Goal: Information Seeking & Learning: Find specific fact

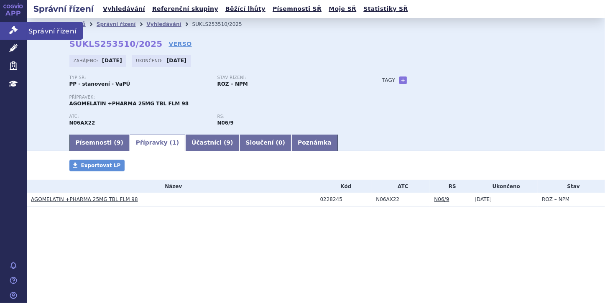
click at [13, 30] on icon at bounding box center [13, 30] width 8 height 8
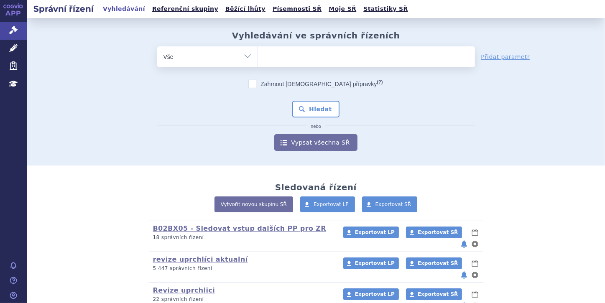
click at [304, 59] on ul at bounding box center [366, 55] width 217 height 18
click at [258, 59] on select at bounding box center [257, 56] width 0 height 21
paste input "0190759"
type input "0190759"
select select "0190759"
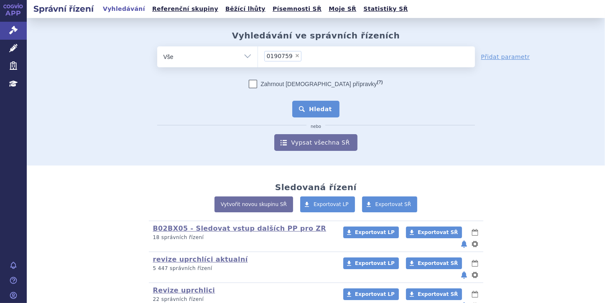
click at [317, 110] on button "Hledat" at bounding box center [315, 109] width 47 height 17
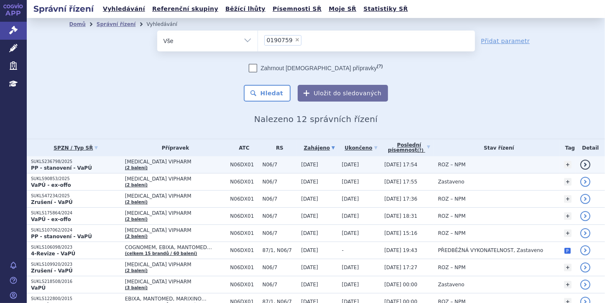
click at [68, 166] on strong "PP - stanovení - VaPÚ" at bounding box center [61, 168] width 61 height 6
click at [67, 168] on strong "PP - stanovení - VaPÚ" at bounding box center [61, 168] width 61 height 6
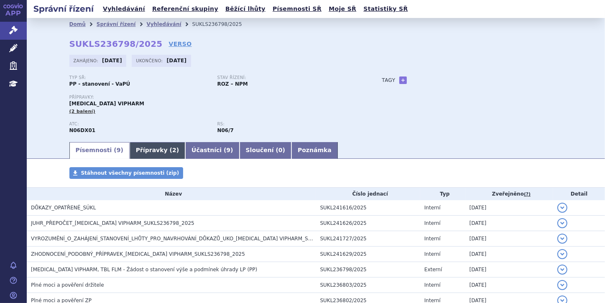
click at [130, 157] on link "Přípravky ( 2 )" at bounding box center [158, 150] width 56 height 17
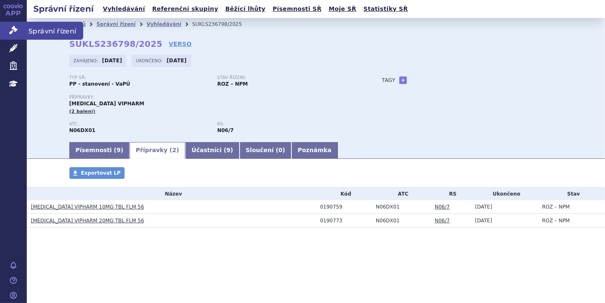
click at [11, 25] on link "Správní řízení" at bounding box center [13, 31] width 27 height 18
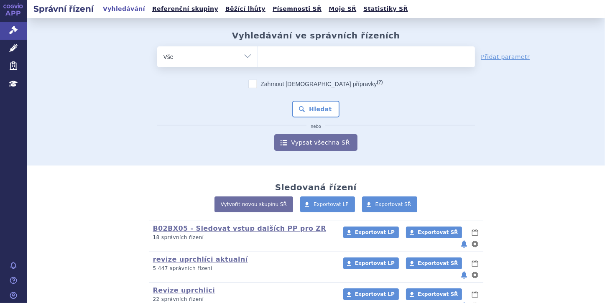
click at [269, 60] on ul at bounding box center [366, 55] width 217 height 18
click at [258, 60] on select at bounding box center [257, 56] width 0 height 21
paste input "0272078"
type input "0272078"
select select "0272078"
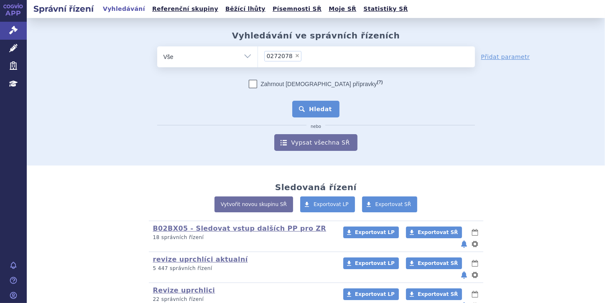
click at [311, 112] on button "Hledat" at bounding box center [315, 109] width 47 height 17
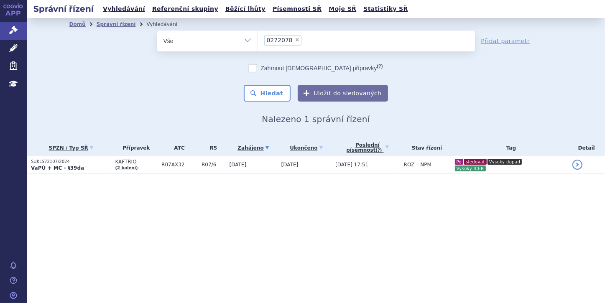
click at [295, 38] on span "×" at bounding box center [297, 39] width 5 height 5
click at [258, 38] on select "0272078" at bounding box center [257, 40] width 0 height 21
select select
type input "0223691"
select select "0223691"
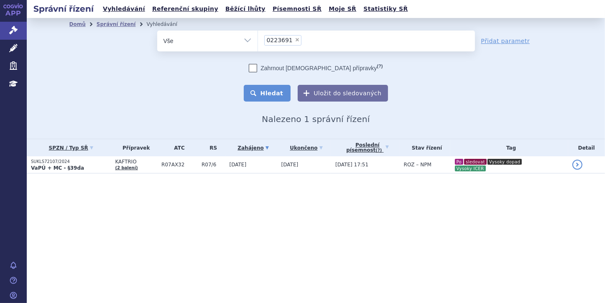
click at [274, 87] on button "Hledat" at bounding box center [267, 93] width 47 height 17
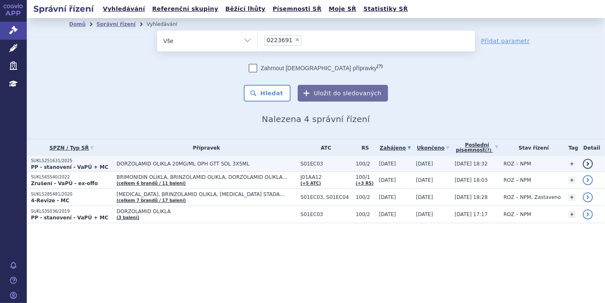
click at [70, 160] on p "SUKLS251631/2025" at bounding box center [72, 161] width 82 height 6
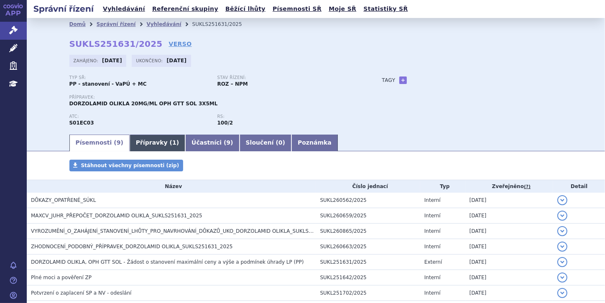
click at [149, 141] on link "Přípravky ( 1 )" at bounding box center [158, 143] width 56 height 17
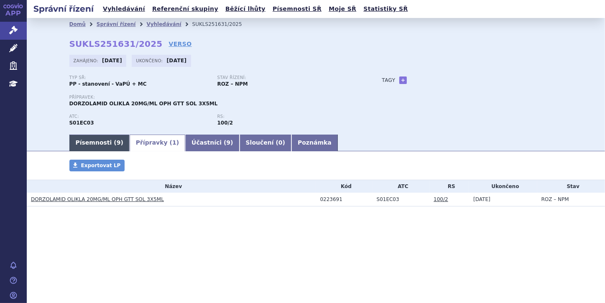
click at [95, 143] on link "Písemnosti ( 9 )" at bounding box center [99, 143] width 60 height 17
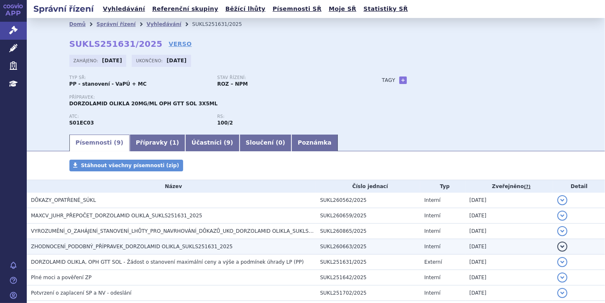
click at [159, 249] on span "ZHODNOCENÍ_PODOBNÝ_PŘÍPRAVEK_DORZOLAMID OLIKLA_SUKLS251631_2025" at bounding box center [131, 247] width 201 height 6
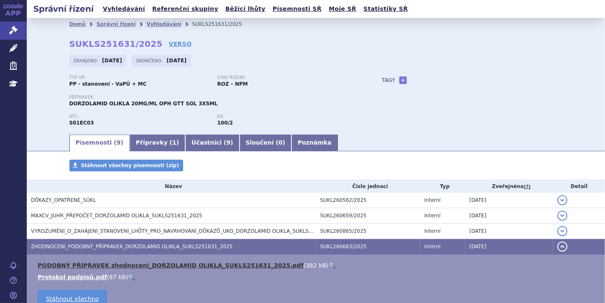
click at [175, 262] on link "PODOBNÝ PŘÍPRAVEK zhodnocení_DORZOLAMID OLIKLA_SUKLS251631_2025.pdf" at bounding box center [171, 265] width 266 height 7
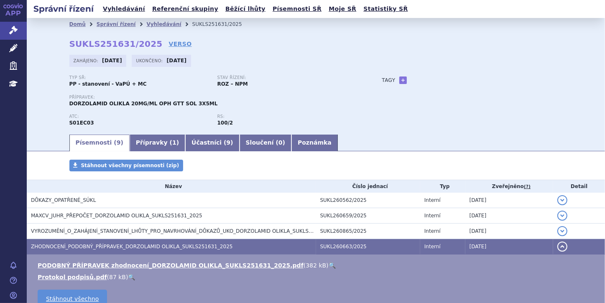
click at [329, 265] on link "🔍" at bounding box center [332, 265] width 7 height 7
click at [6, 30] on link "Správní řízení" at bounding box center [13, 31] width 27 height 18
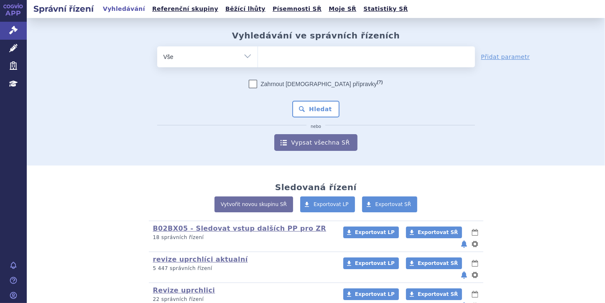
click at [260, 56] on ul at bounding box center [366, 55] width 217 height 18
click at [258, 56] on select at bounding box center [257, 56] width 0 height 21
paste input "0269176"
type input "0269176"
select select "0269176"
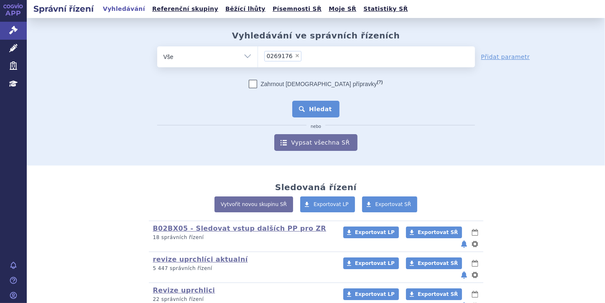
click at [306, 109] on button "Hledat" at bounding box center [315, 109] width 47 height 17
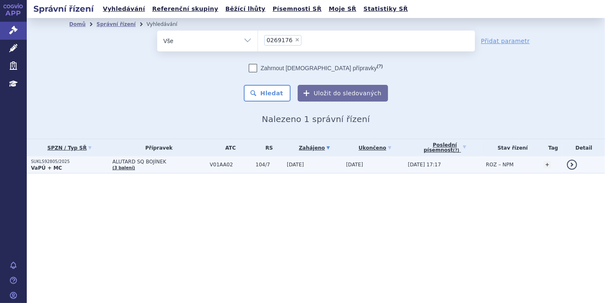
click at [61, 166] on p "VaPÚ + MC" at bounding box center [69, 168] width 77 height 7
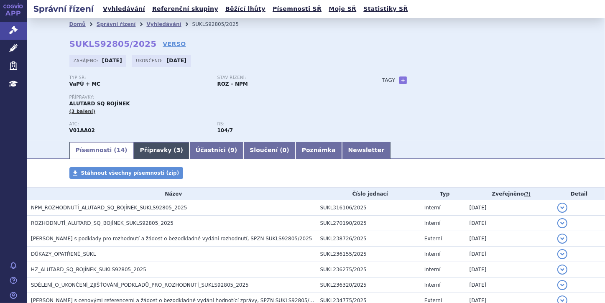
click at [134, 150] on link "Přípravky ( 3 )" at bounding box center [162, 150] width 56 height 17
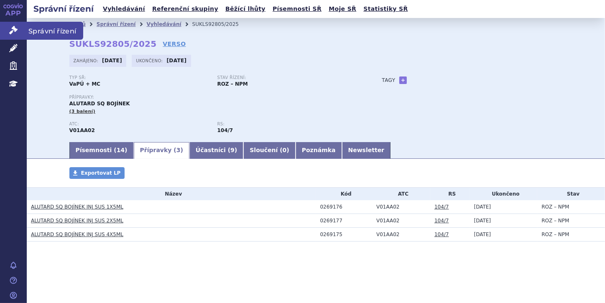
click at [18, 29] on link "Správní řízení" at bounding box center [13, 31] width 27 height 18
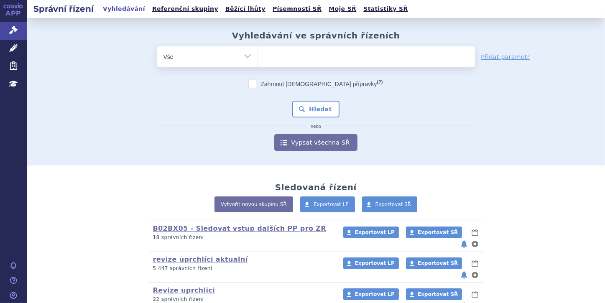
click at [283, 55] on ul at bounding box center [366, 55] width 217 height 18
click at [258, 55] on select at bounding box center [257, 56] width 0 height 21
paste input "0269176"
type input "0269176"
select select "0269176"
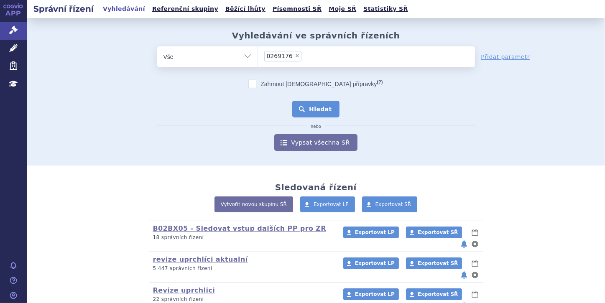
click at [319, 109] on button "Hledat" at bounding box center [315, 109] width 47 height 17
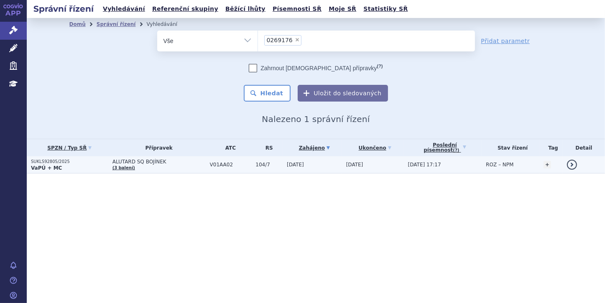
click at [69, 160] on p "SUKLS92805/2025" at bounding box center [69, 162] width 77 height 6
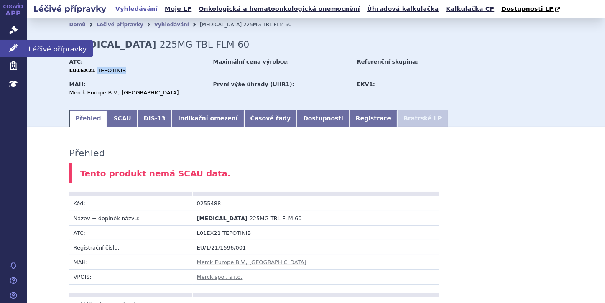
click at [12, 47] on icon at bounding box center [13, 48] width 8 height 8
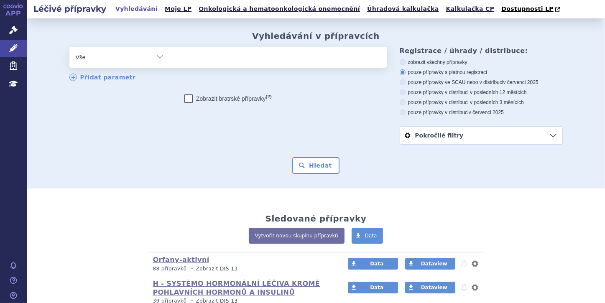
click at [189, 62] on ul at bounding box center [278, 56] width 217 height 18
click at [170, 62] on select at bounding box center [170, 56] width 0 height 21
paste input "0269176"
type input "0269176"
select select "0269176"
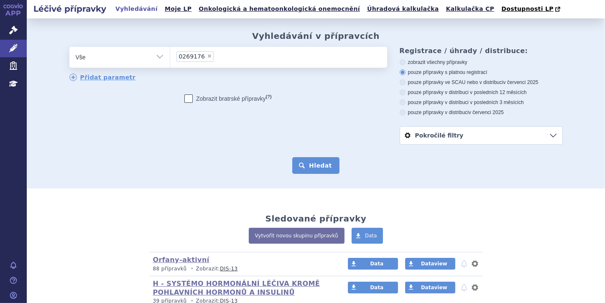
click at [307, 158] on button "Hledat" at bounding box center [315, 165] width 47 height 17
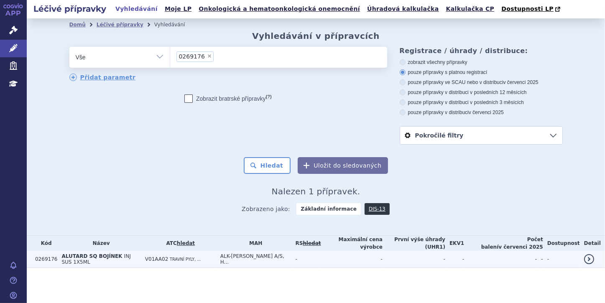
click at [130, 256] on span "INJ SUS 1X5ML" at bounding box center [95, 259] width 69 height 12
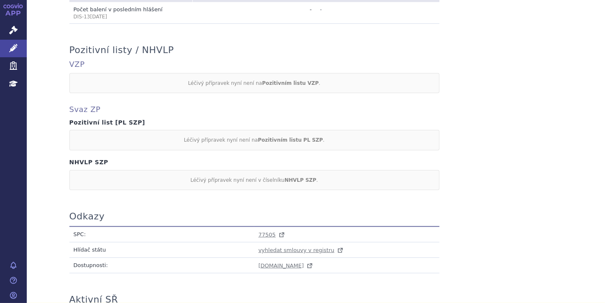
scroll to position [368, 0]
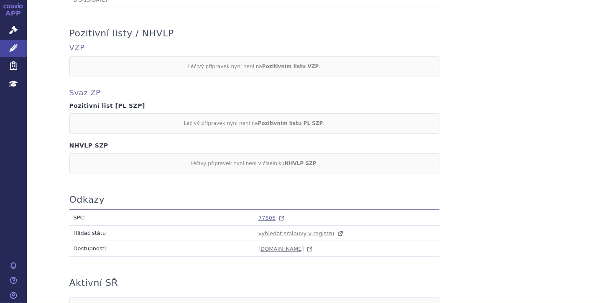
click at [266, 216] on span "77505" at bounding box center [266, 218] width 17 height 6
click at [18, 46] on link "Léčivé přípravky" at bounding box center [13, 49] width 27 height 18
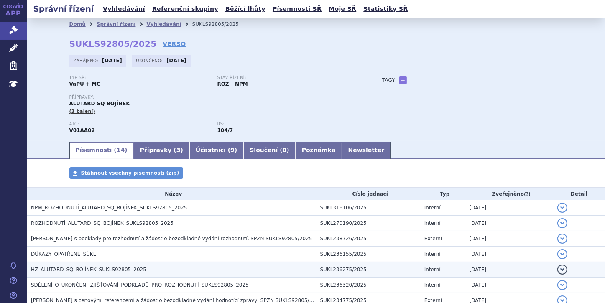
click at [557, 267] on button "detail" at bounding box center [562, 270] width 10 height 10
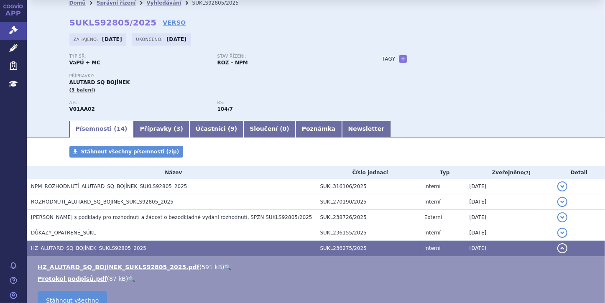
scroll to position [33, 0]
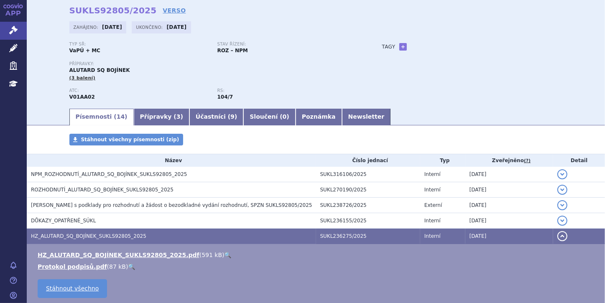
click at [224, 255] on link "🔍" at bounding box center [227, 255] width 7 height 7
click at [12, 32] on icon at bounding box center [13, 30] width 8 height 8
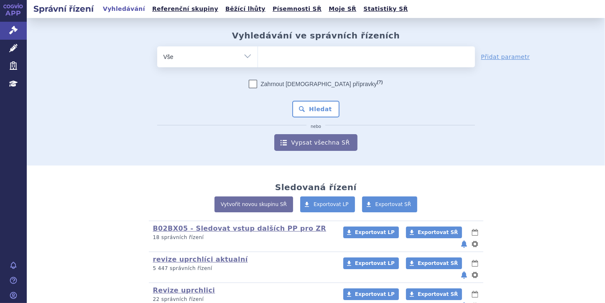
click at [284, 58] on ul at bounding box center [366, 55] width 217 height 18
click at [258, 58] on select at bounding box center [257, 56] width 0 height 21
paste input "0269173"
type input "0269173"
select select "0269173"
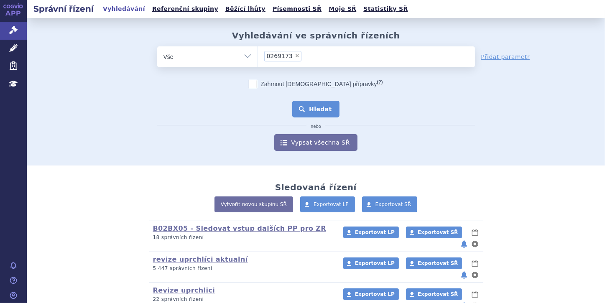
click at [319, 110] on button "Hledat" at bounding box center [315, 109] width 47 height 17
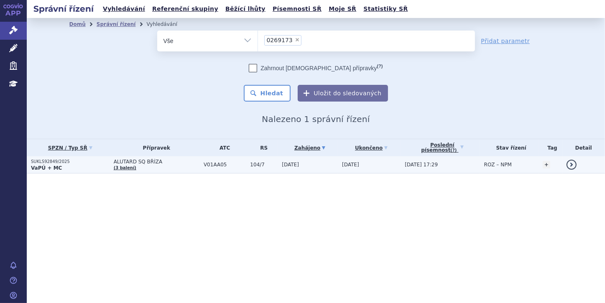
click at [59, 166] on p "VaPÚ + MC" at bounding box center [70, 168] width 79 height 7
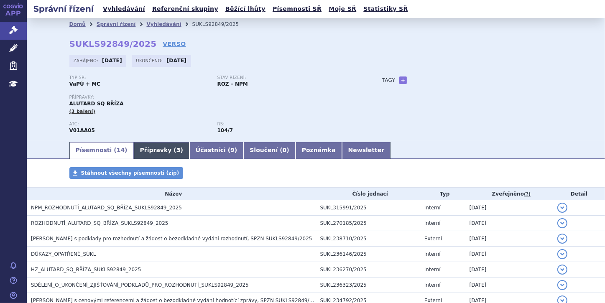
click at [149, 149] on link "Přípravky ( 3 )" at bounding box center [162, 150] width 56 height 17
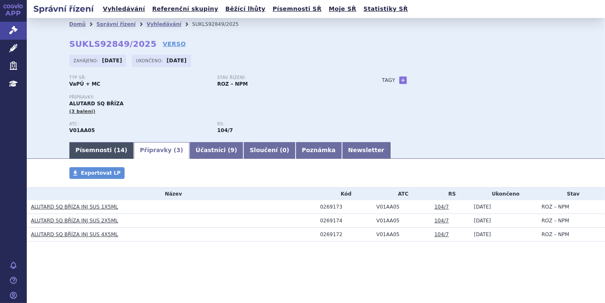
click at [104, 150] on link "Písemnosti ( 14 )" at bounding box center [101, 150] width 64 height 17
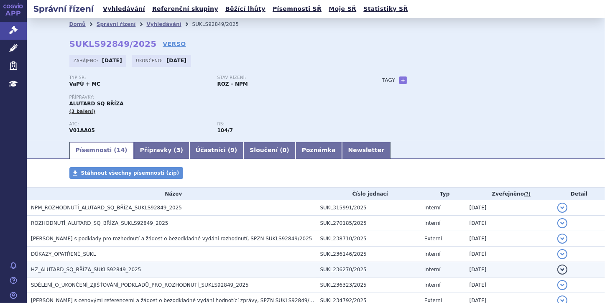
click at [557, 271] on button "detail" at bounding box center [562, 270] width 10 height 10
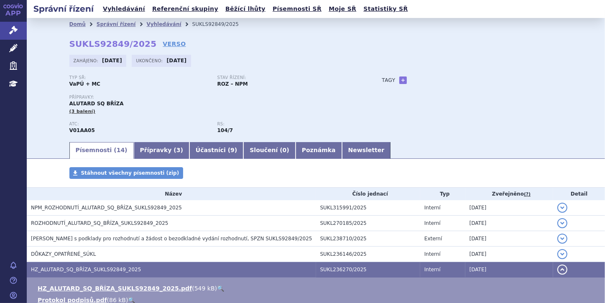
scroll to position [33, 0]
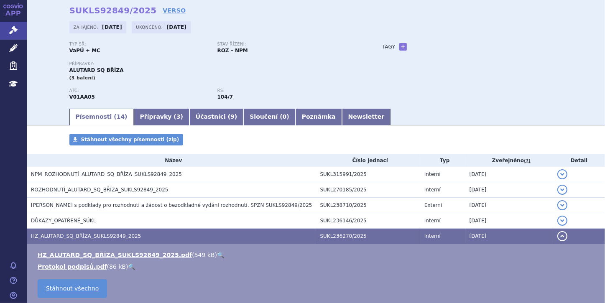
click at [217, 254] on link "🔍" at bounding box center [220, 255] width 7 height 7
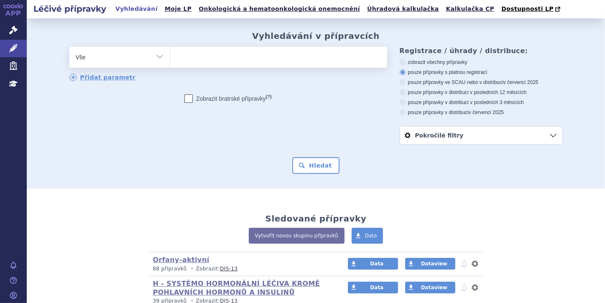
click at [190, 55] on ul at bounding box center [278, 56] width 217 height 18
click at [170, 55] on select at bounding box center [170, 56] width 0 height 21
paste input "0269173"
type input "0269173"
select select "0269173"
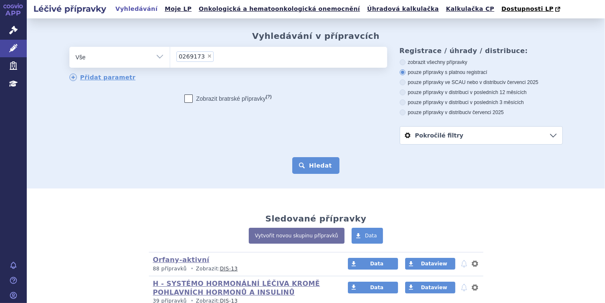
click at [308, 164] on button "Hledat" at bounding box center [315, 165] width 47 height 17
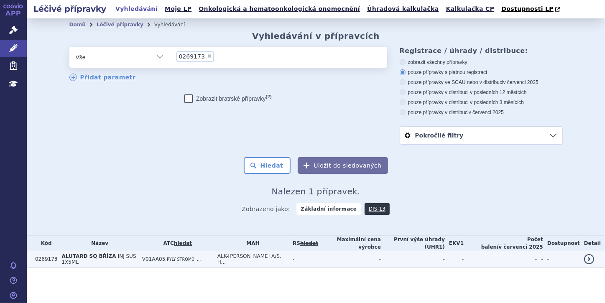
click at [125, 255] on span "INJ SUS 1X5ML" at bounding box center [98, 259] width 74 height 12
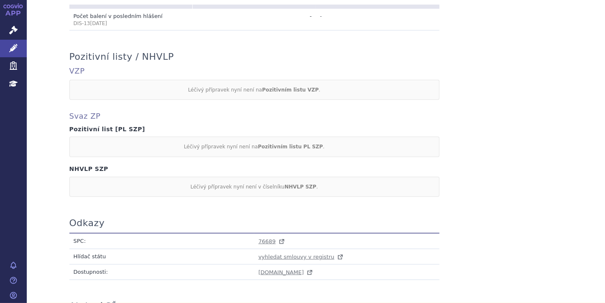
scroll to position [368, 0]
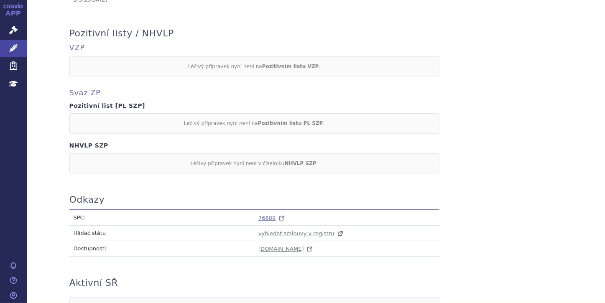
click at [265, 217] on span "76689" at bounding box center [266, 218] width 17 height 6
